Goal: Task Accomplishment & Management: Manage account settings

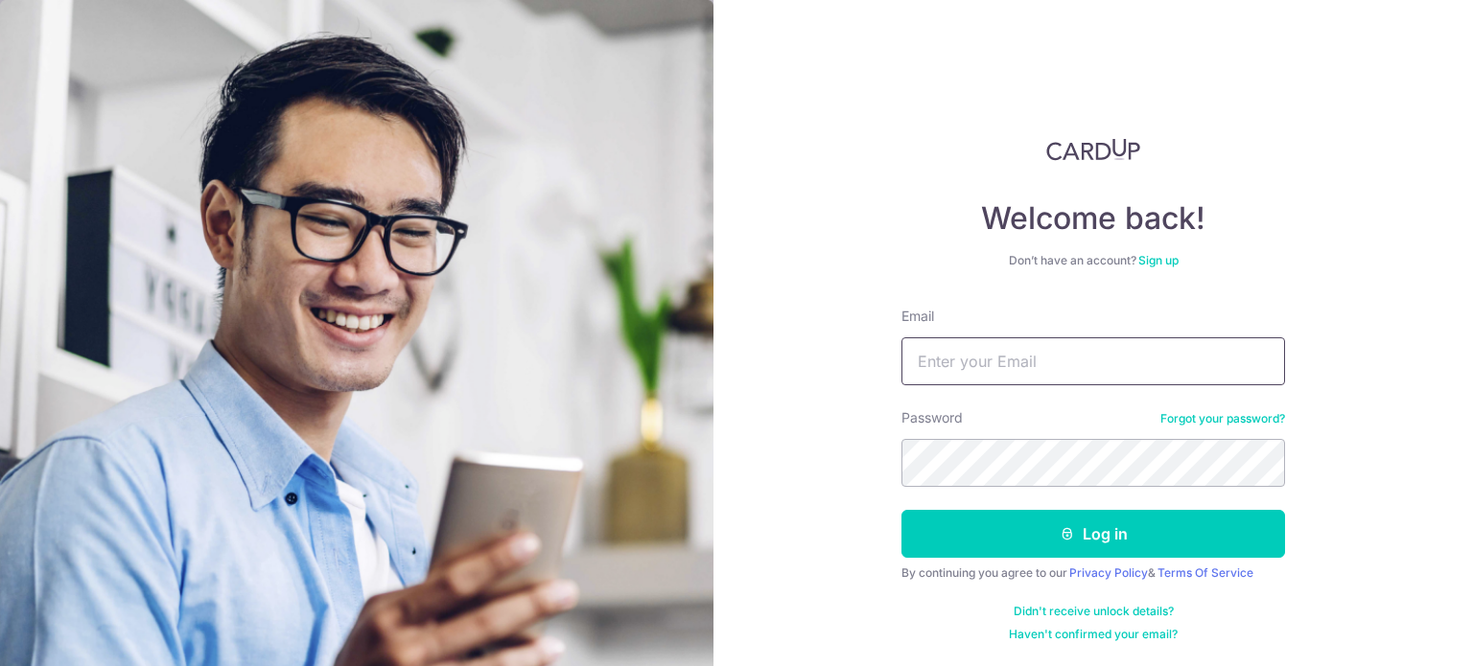
click at [1047, 372] on input "Email" at bounding box center [1093, 362] width 384 height 48
type input "[EMAIL_ADDRESS][DOMAIN_NAME]"
click at [901, 510] on button "Log in" at bounding box center [1093, 534] width 384 height 48
